Goal: Task Accomplishment & Management: Manage account settings

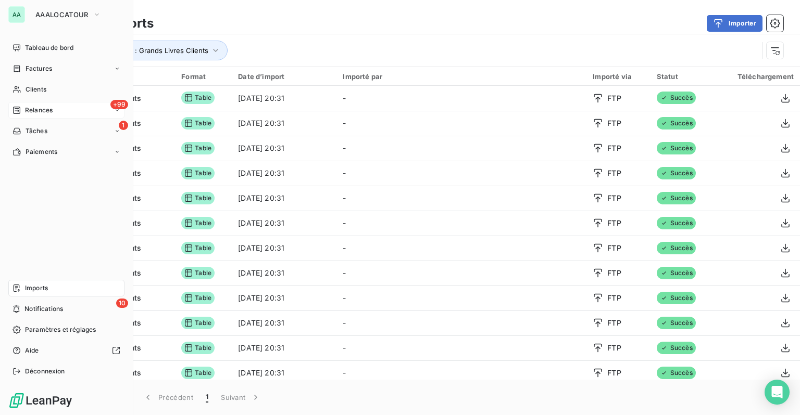
click at [52, 112] on span "Relances" at bounding box center [39, 110] width 28 height 9
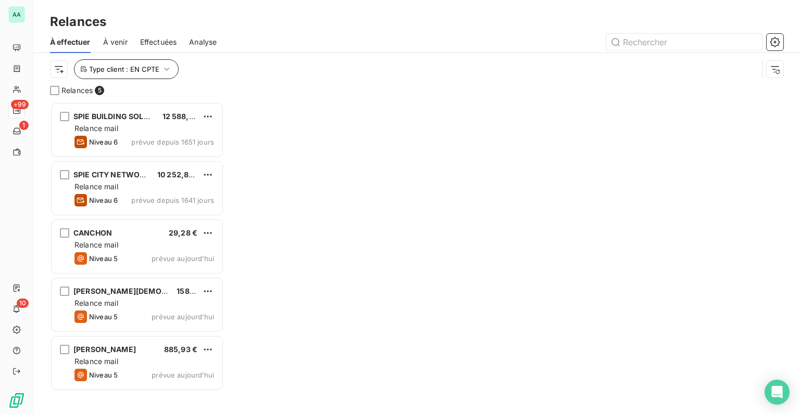
scroll to position [306, 166]
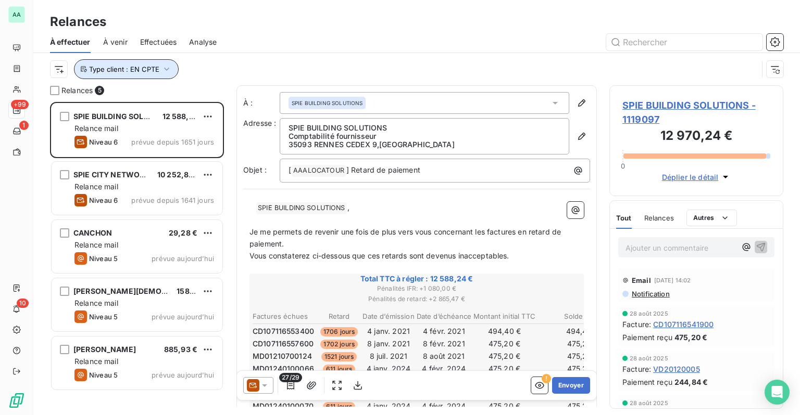
click at [148, 69] on span "Type client : EN CPTE" at bounding box center [124, 69] width 70 height 8
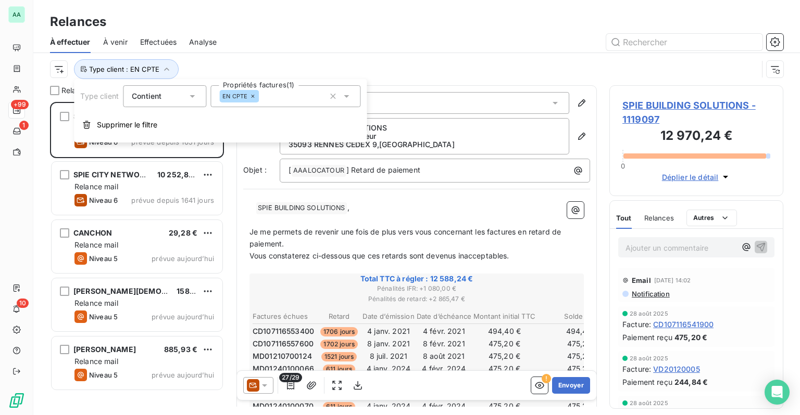
click at [252, 98] on icon at bounding box center [252, 96] width 6 height 6
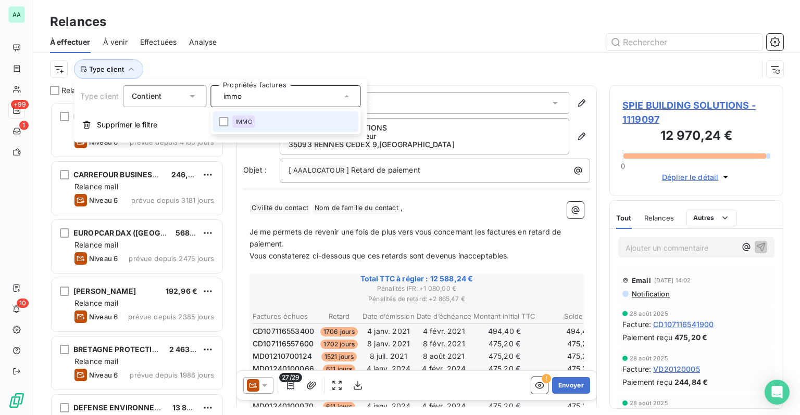
type input "immo"
click at [260, 127] on li "IMMO" at bounding box center [285, 121] width 146 height 21
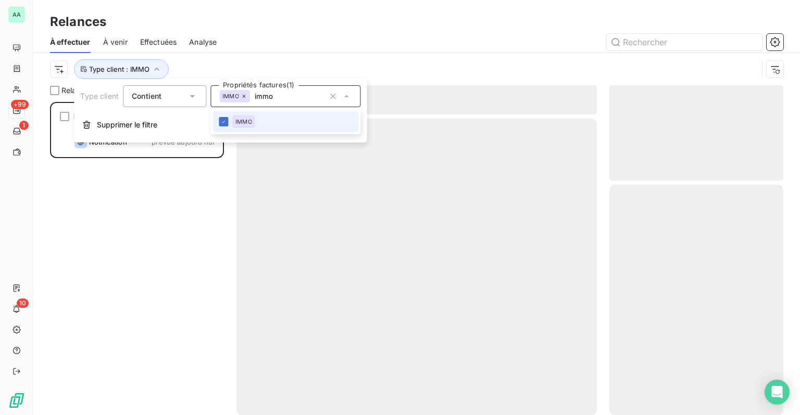
scroll to position [306, 166]
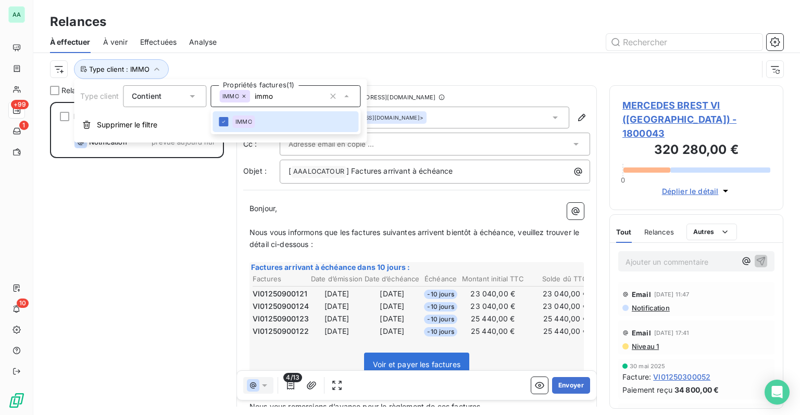
click at [314, 42] on div at bounding box center [506, 42] width 554 height 17
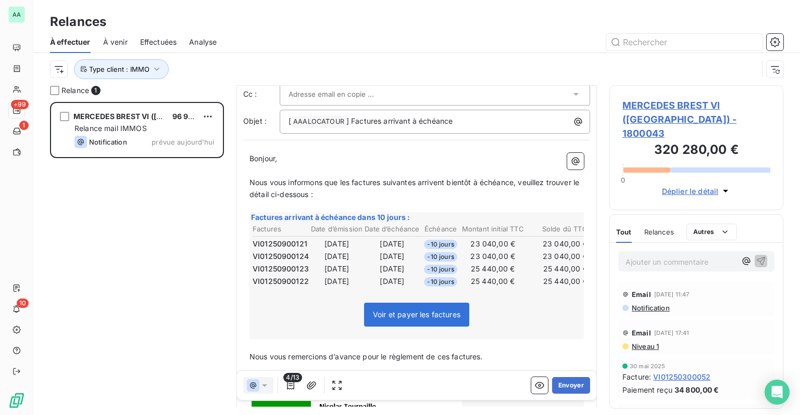
scroll to position [0, 0]
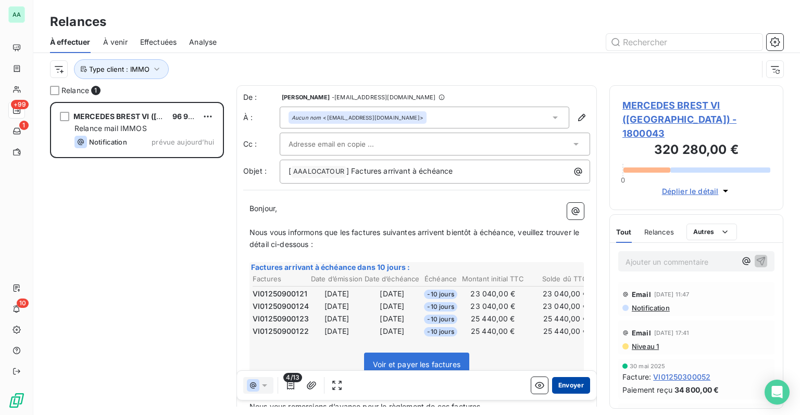
click at [556, 384] on button "Envoyer" at bounding box center [571, 385] width 38 height 17
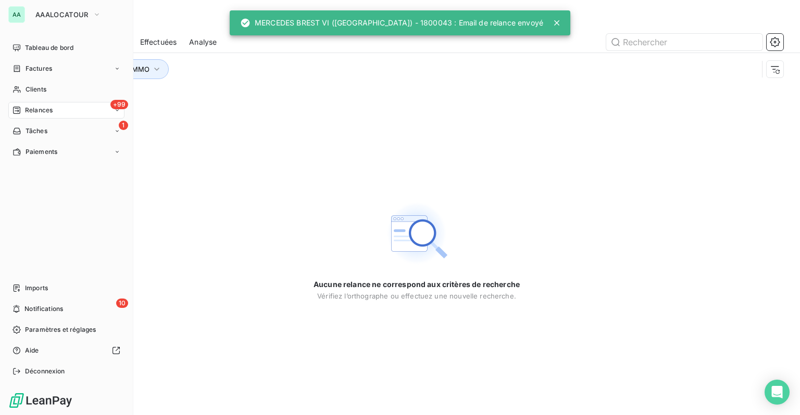
click at [26, 91] on span "Clients" at bounding box center [36, 89] width 21 height 9
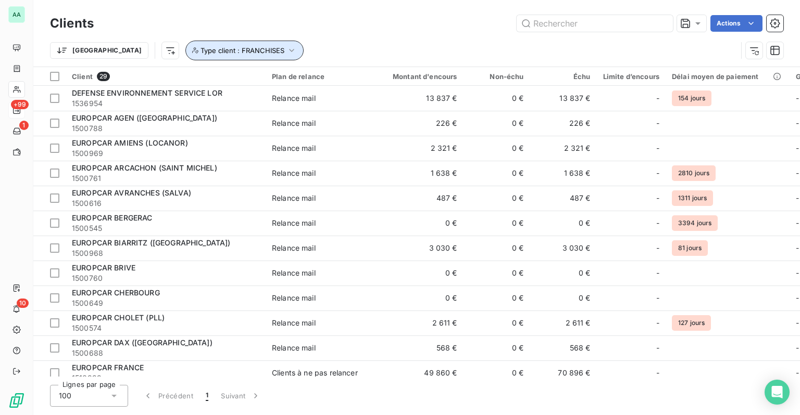
click at [223, 48] on span "Type client : FRANCHISES" at bounding box center [242, 50] width 84 height 8
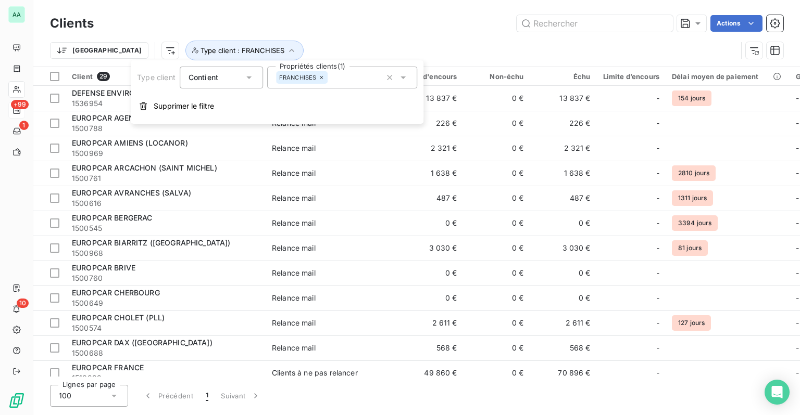
click at [321, 80] on icon at bounding box center [321, 77] width 6 height 6
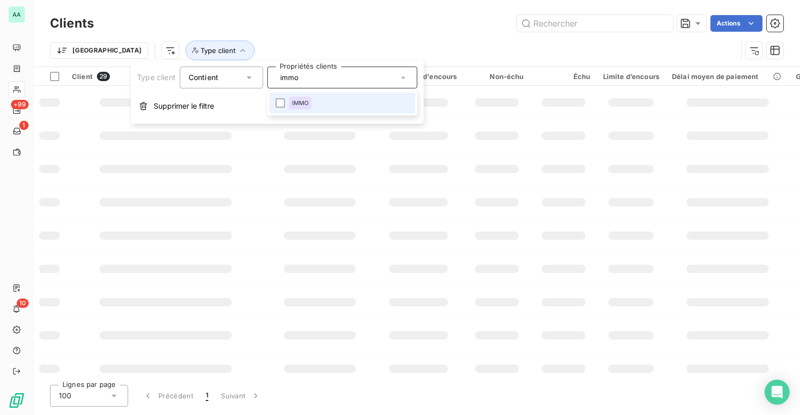
type input "immo"
click at [322, 101] on li "IMMO" at bounding box center [342, 103] width 146 height 21
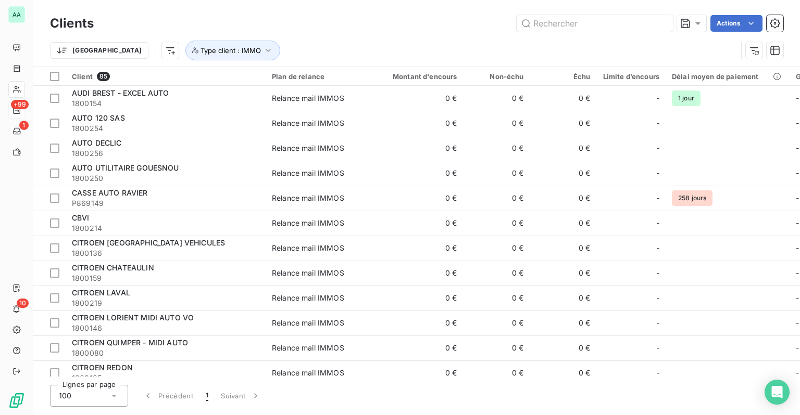
click at [334, 39] on div "Trier Type client : IMMO" at bounding box center [416, 50] width 733 height 32
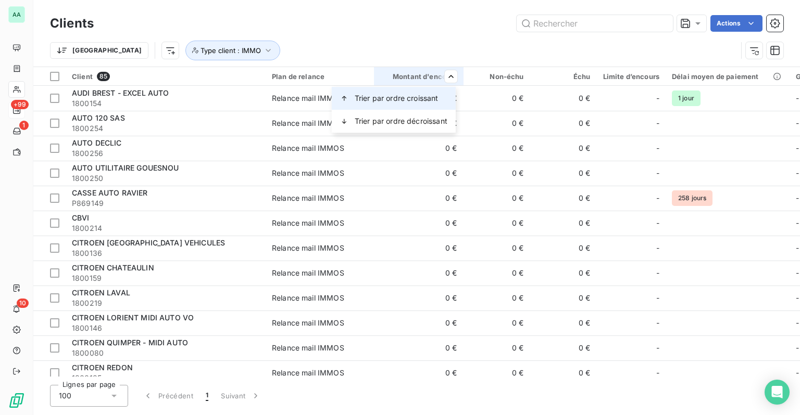
click at [421, 104] on div "Trier par ordre croissant" at bounding box center [394, 98] width 124 height 23
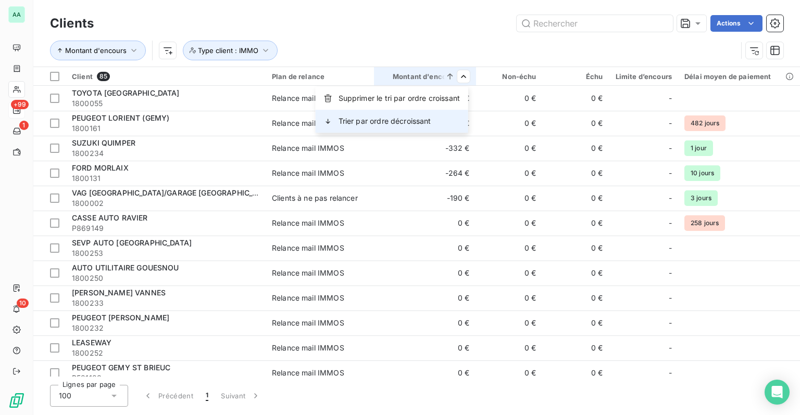
click at [426, 118] on span "Trier par ordre décroissant" at bounding box center [384, 121] width 93 height 10
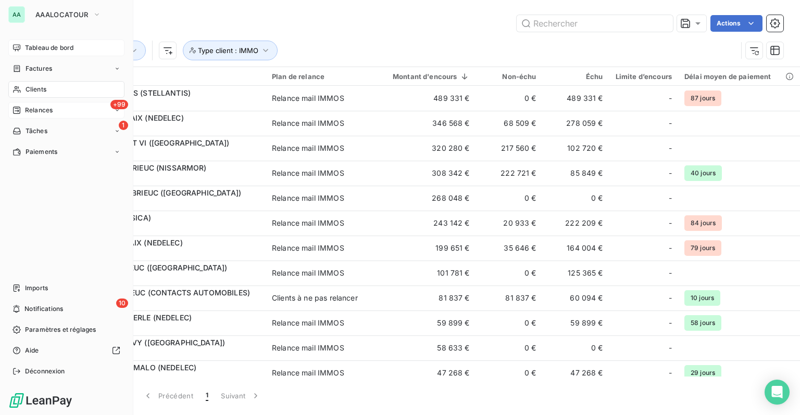
click at [37, 51] on span "Tableau de bord" at bounding box center [49, 47] width 48 height 9
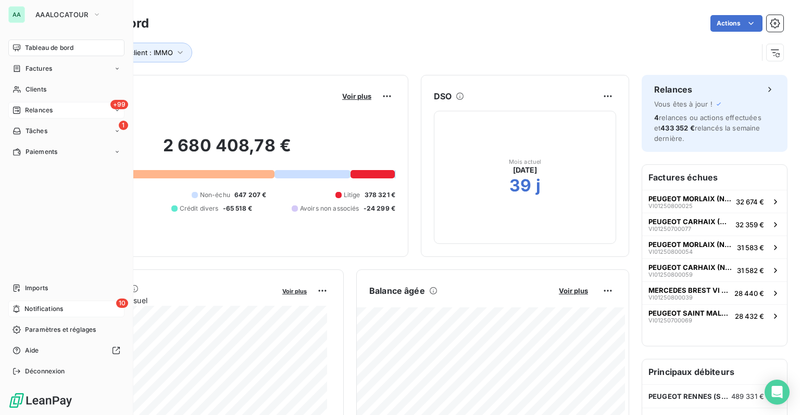
click at [23, 309] on div "10 Notifications" at bounding box center [66, 309] width 116 height 17
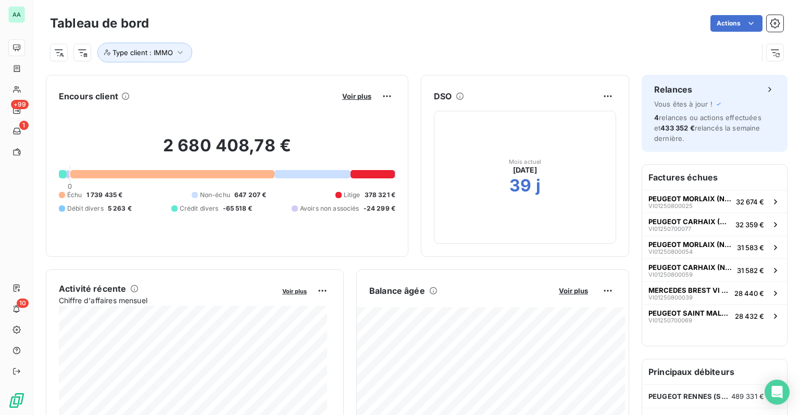
click at [314, 48] on div "Type client : IMMO" at bounding box center [403, 53] width 707 height 20
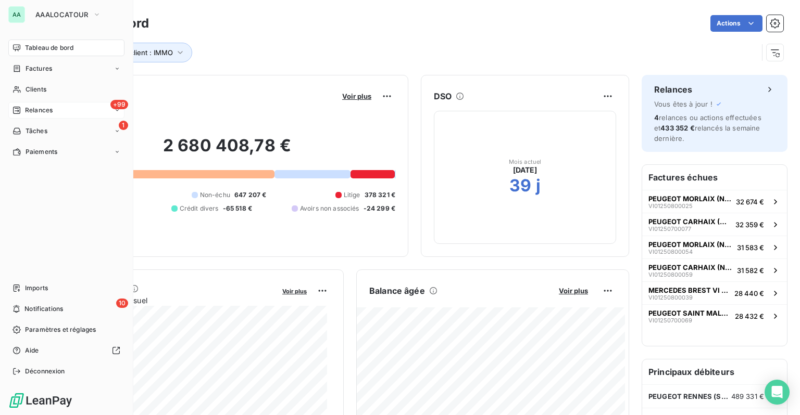
click at [33, 112] on span "Relances" at bounding box center [39, 110] width 28 height 9
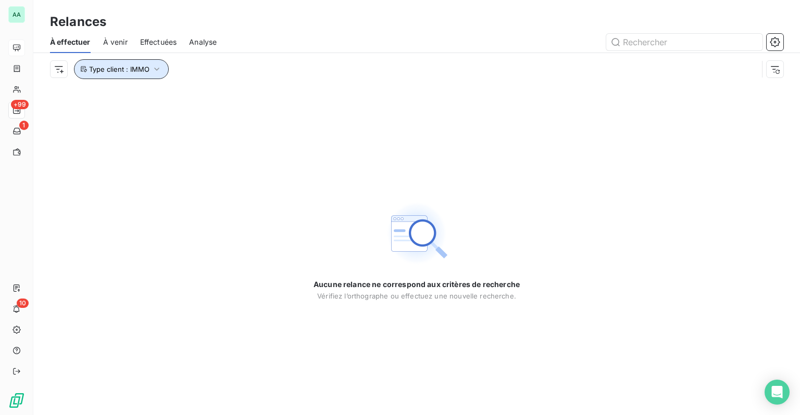
click at [155, 73] on icon "button" at bounding box center [156, 69] width 10 height 10
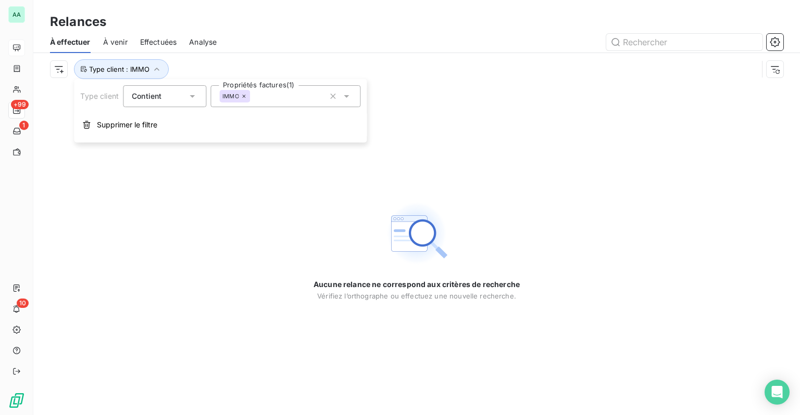
click at [245, 97] on icon at bounding box center [244, 96] width 6 height 6
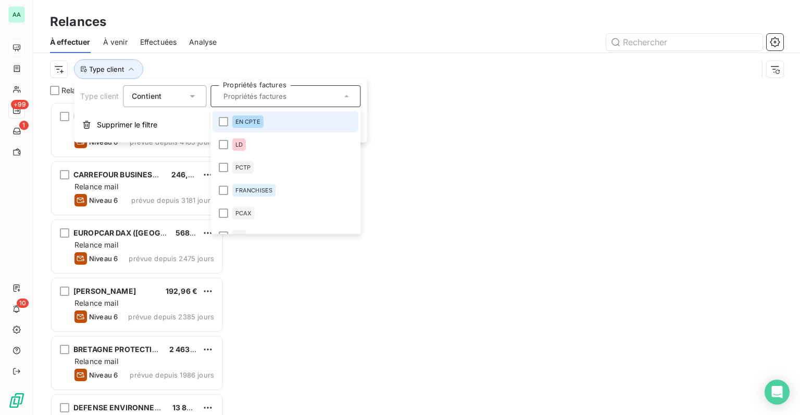
scroll to position [306, 166]
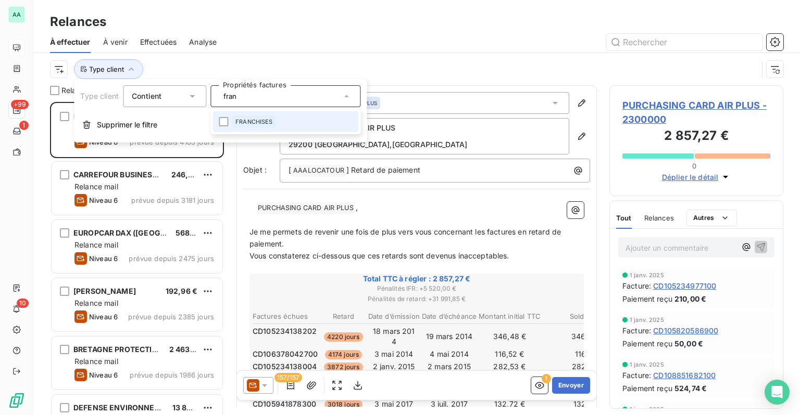
type input "fran"
click at [265, 116] on div "FRANCHISES" at bounding box center [254, 122] width 44 height 12
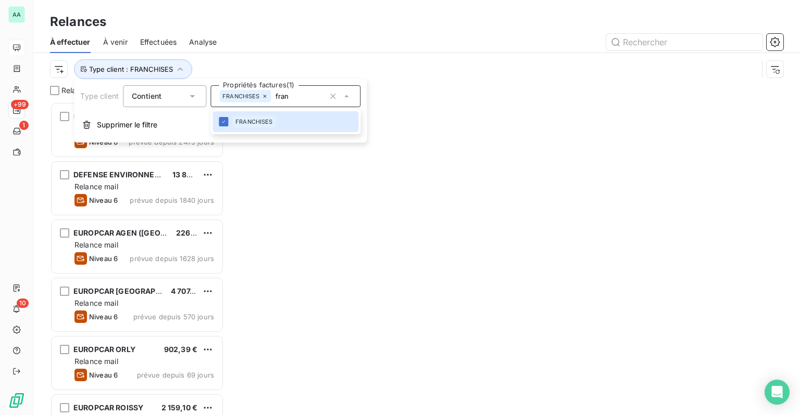
scroll to position [306, 166]
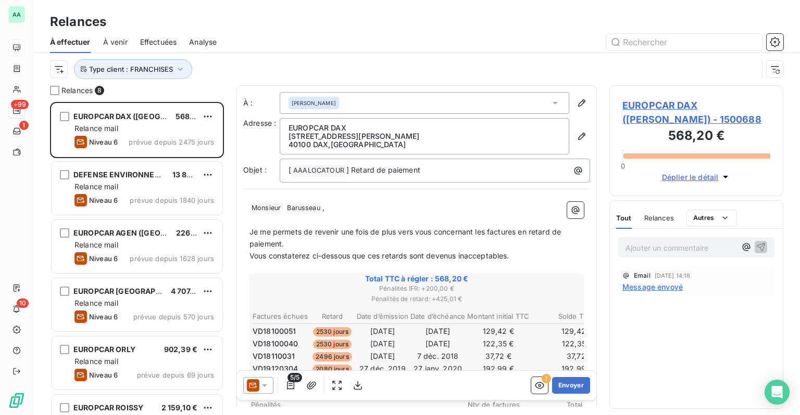
click at [316, 39] on div at bounding box center [506, 42] width 554 height 17
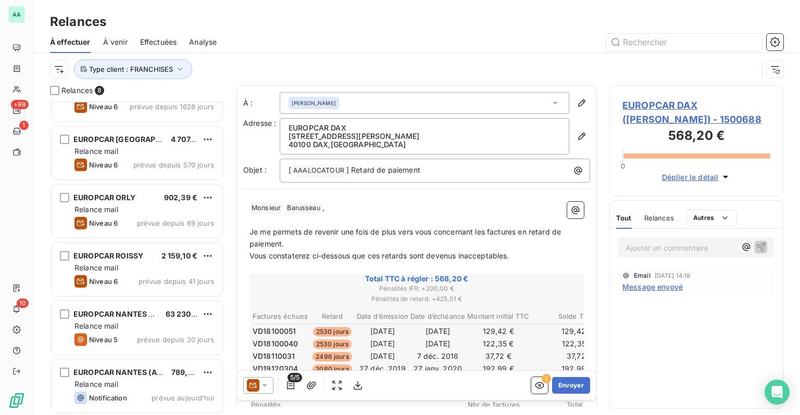
scroll to position [153, 0]
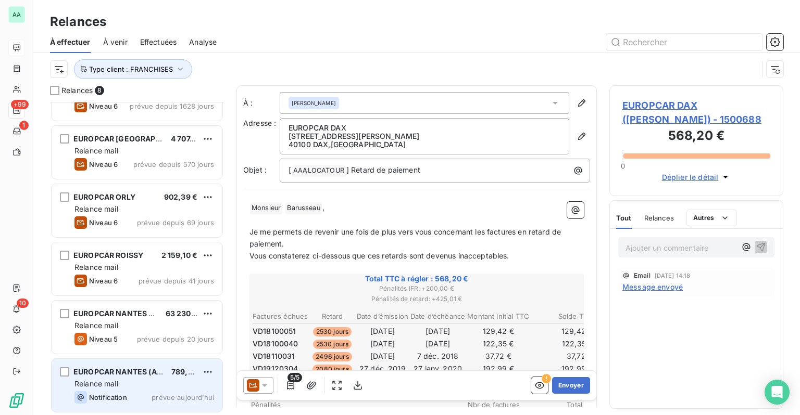
click at [123, 376] on span "EUROPCAR NANTES (AUTO44)" at bounding box center [128, 371] width 111 height 9
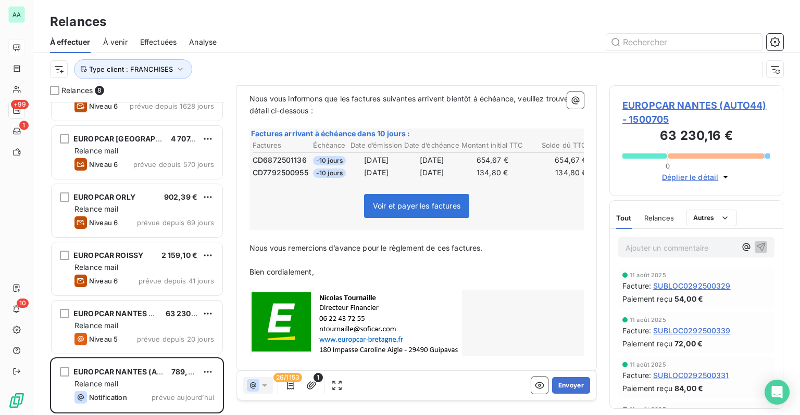
scroll to position [160, 0]
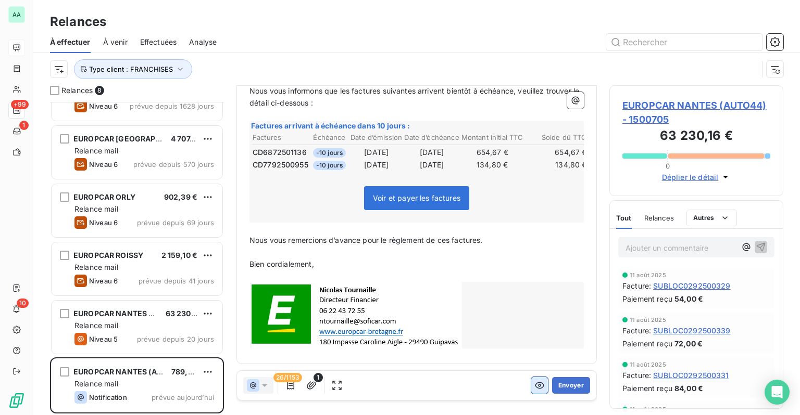
click at [535, 384] on icon "button" at bounding box center [539, 386] width 9 height 7
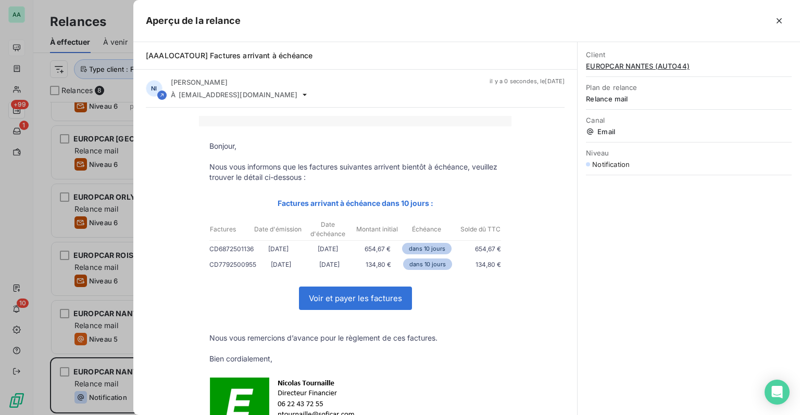
click at [362, 299] on link "Voir et payer les factures" at bounding box center [355, 298] width 112 height 22
click at [775, 24] on icon "button" at bounding box center [779, 21] width 10 height 10
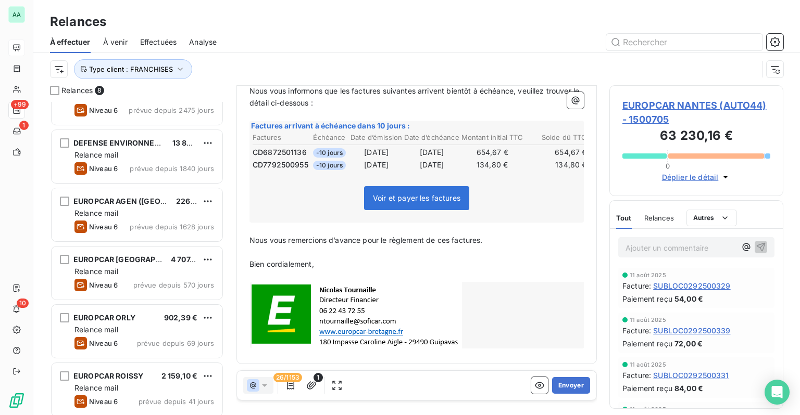
scroll to position [0, 0]
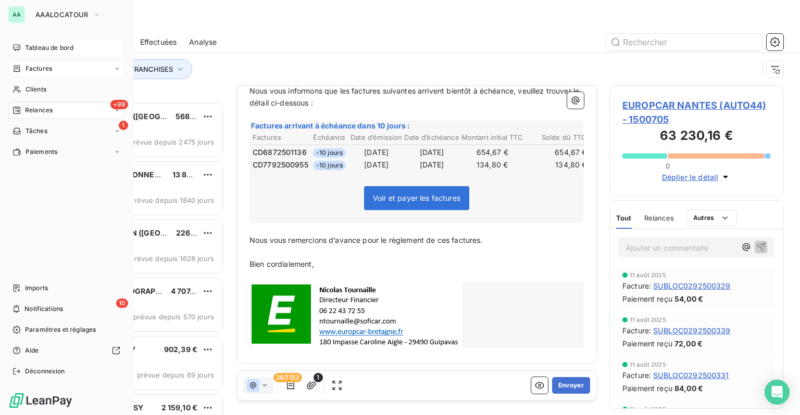
click at [20, 67] on icon at bounding box center [16, 69] width 9 height 8
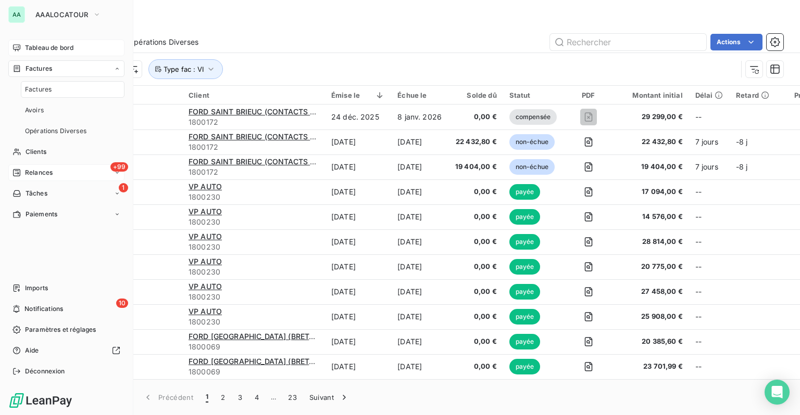
click at [39, 49] on span "Tableau de bord" at bounding box center [49, 47] width 48 height 9
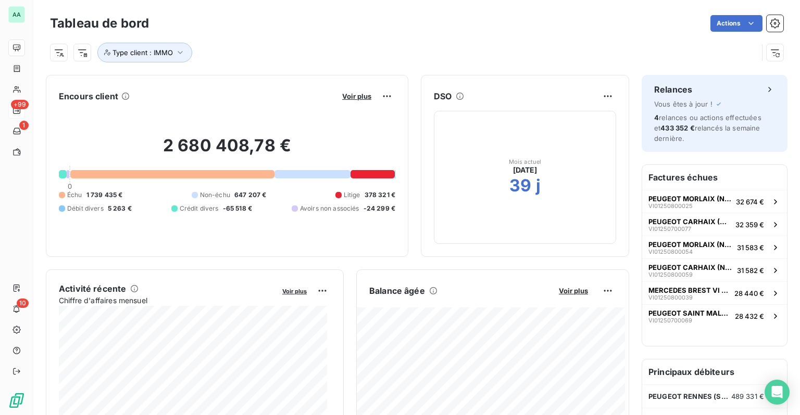
click at [484, 49] on div "Type client : IMMO" at bounding box center [403, 53] width 707 height 20
